Goal: Book appointment/travel/reservation

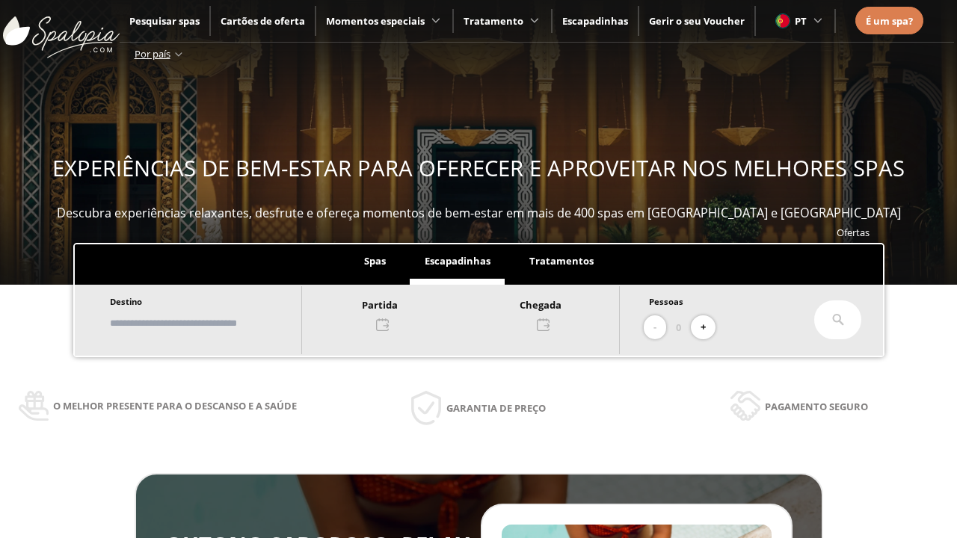
click at [211, 323] on input "text" at bounding box center [198, 323] width 186 height 26
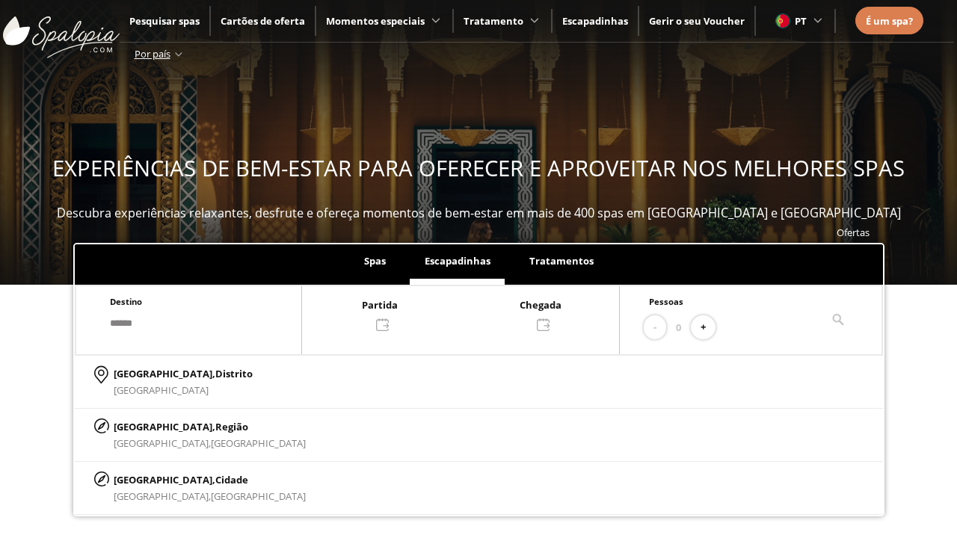
type input "******"
click at [150, 479] on p "[GEOGRAPHIC_DATA], Cidade" at bounding box center [210, 480] width 192 height 16
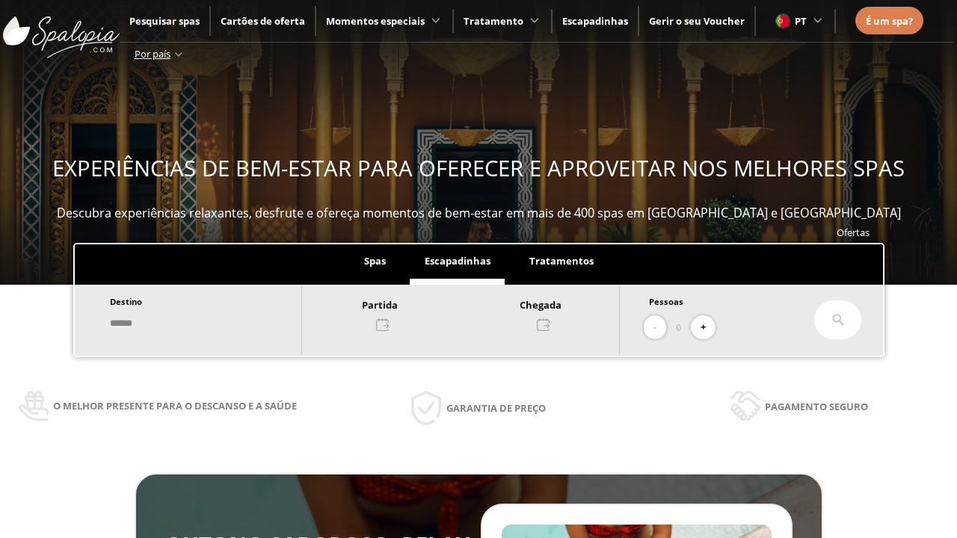
click at [476, 313] on div at bounding box center [460, 314] width 317 height 36
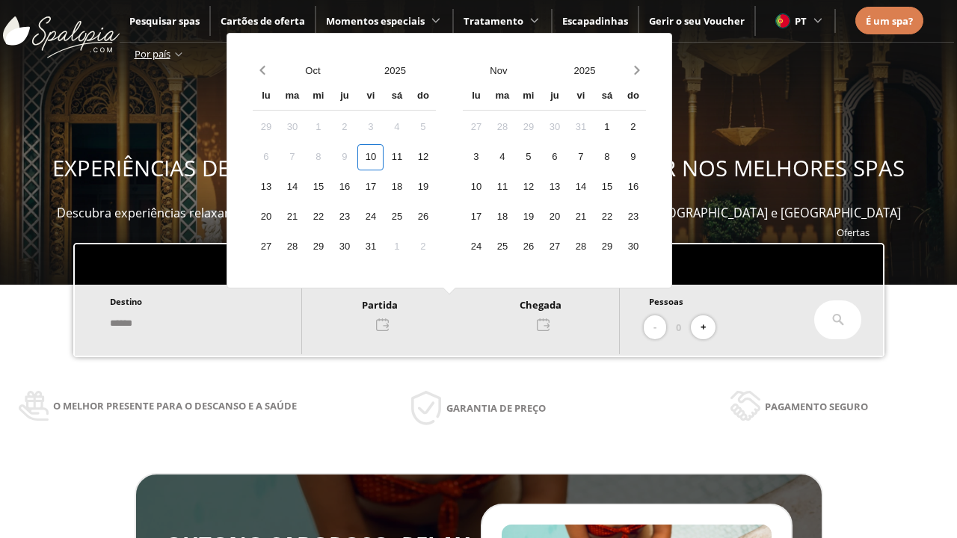
click at [436, 157] on div "12" at bounding box center [423, 157] width 26 height 26
click at [279, 187] on div "13" at bounding box center [266, 187] width 26 height 26
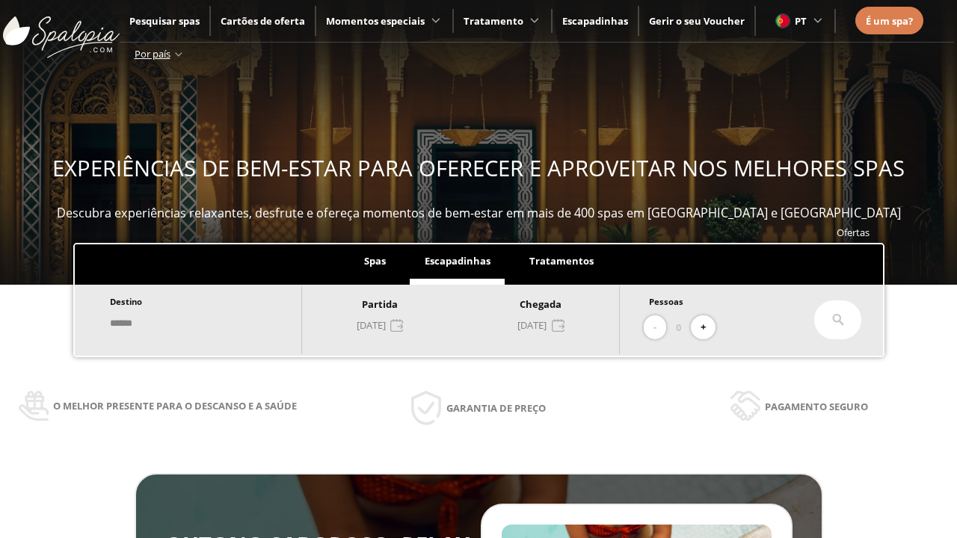
click at [708, 328] on button "+" at bounding box center [703, 328] width 25 height 25
click at [838, 320] on icon at bounding box center [838, 320] width 12 height 12
